Goal: Task Accomplishment & Management: Use online tool/utility

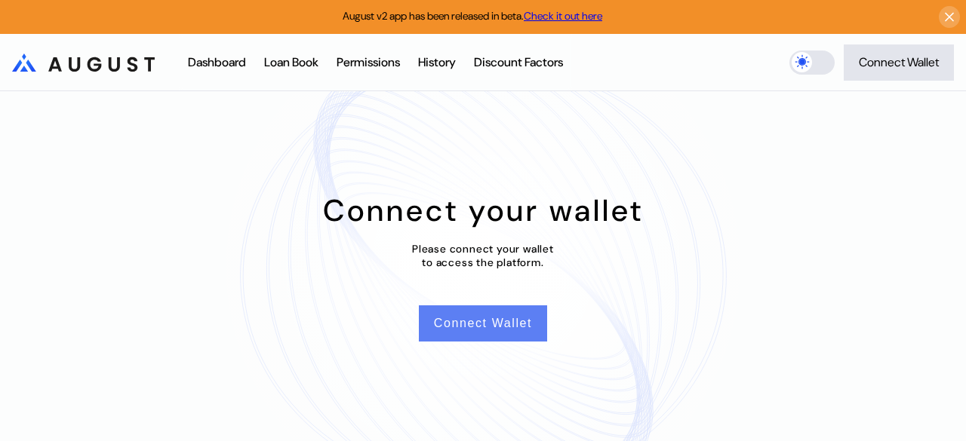
click at [459, 325] on button "Connect Wallet" at bounding box center [483, 324] width 128 height 36
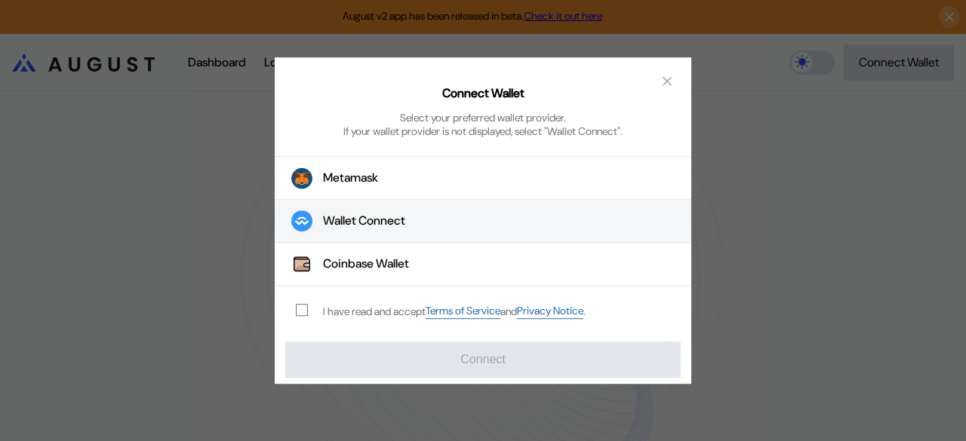
click at [405, 227] on div "Wallet Connect" at bounding box center [364, 222] width 82 height 16
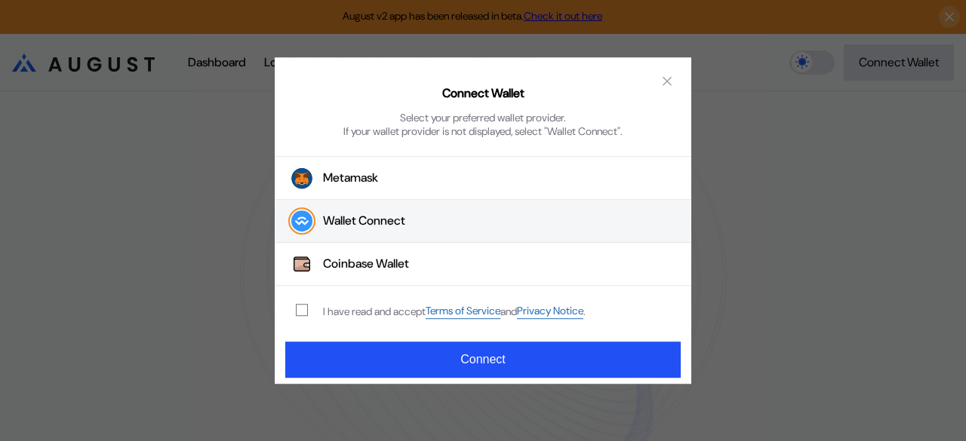
click at [355, 226] on div "Wallet Connect" at bounding box center [364, 222] width 82 height 16
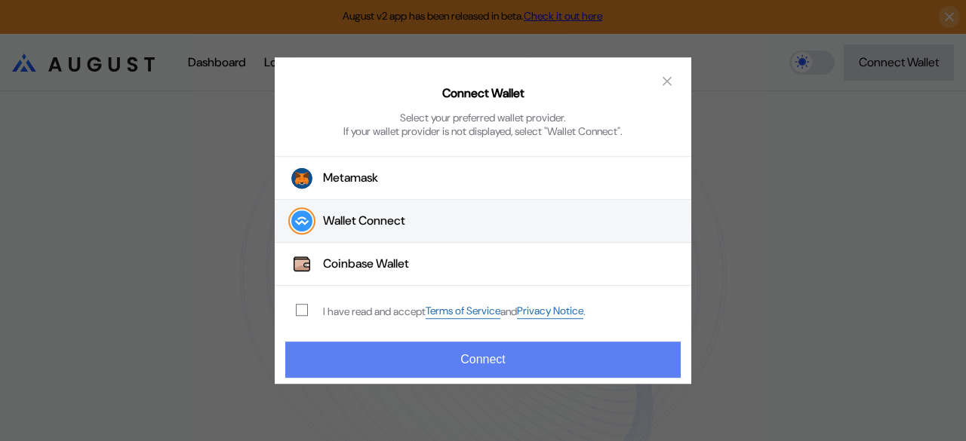
click at [466, 364] on button "Connect" at bounding box center [482, 360] width 395 height 36
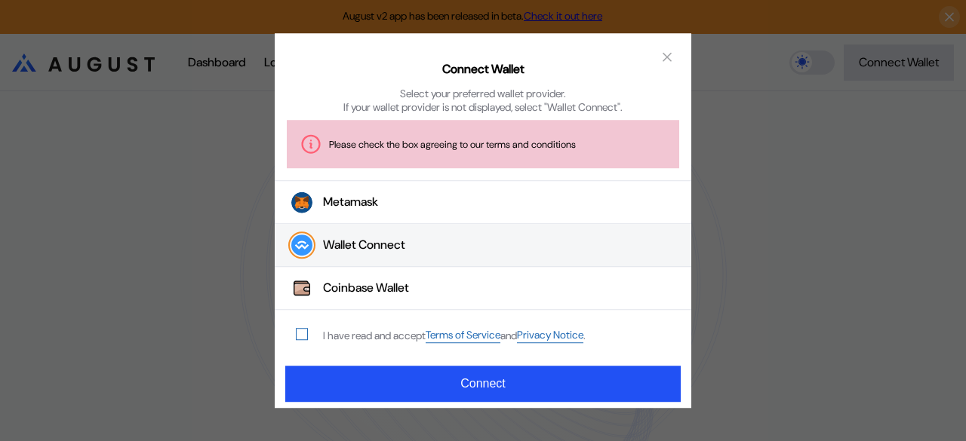
click at [306, 336] on div "modal" at bounding box center [305, 335] width 18 height 12
click at [299, 334] on span "modal" at bounding box center [302, 335] width 11 height 11
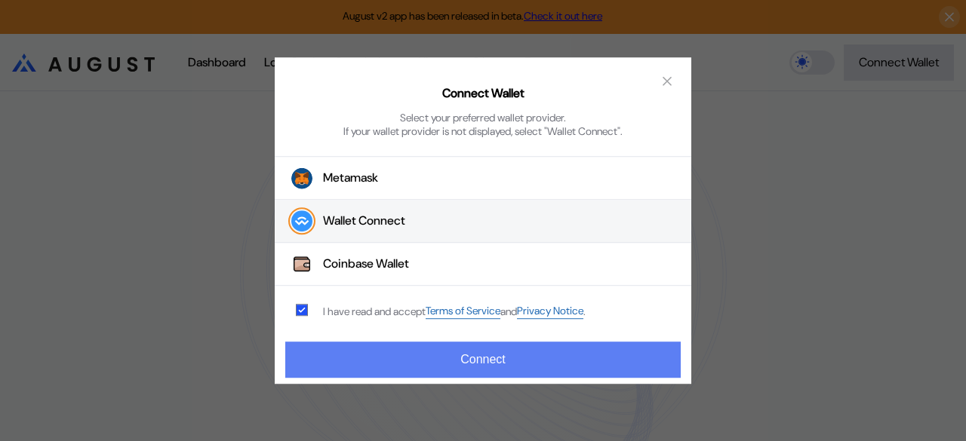
click at [382, 349] on button "Connect" at bounding box center [482, 360] width 395 height 36
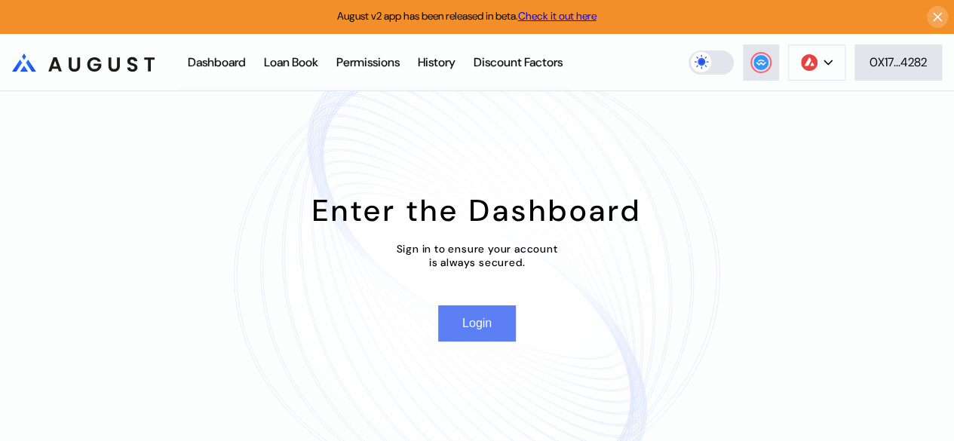
click at [487, 327] on button "Login" at bounding box center [477, 324] width 78 height 36
